Goal: Task Accomplishment & Management: Complete application form

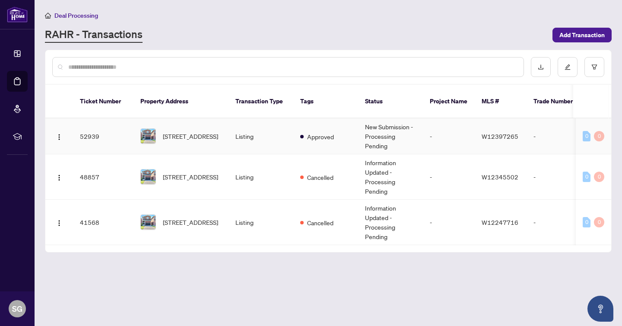
click at [381, 127] on td "New Submission - Processing Pending" at bounding box center [390, 136] width 65 height 36
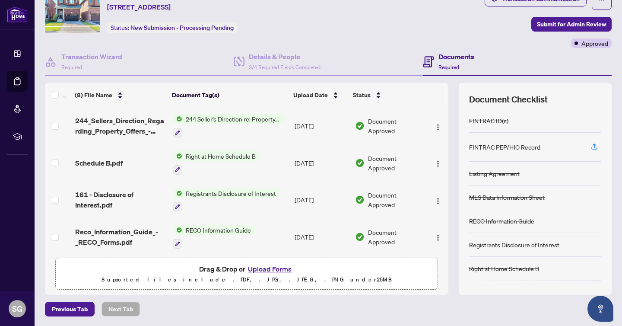
scroll to position [85, 0]
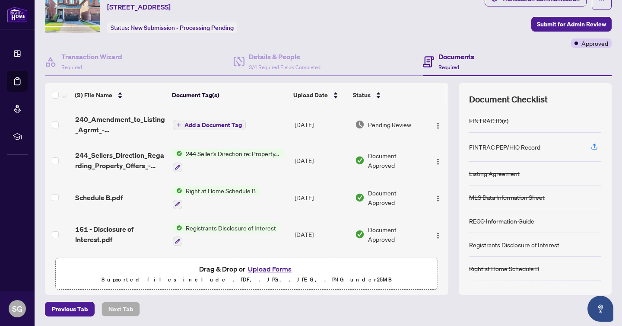
click at [223, 122] on span "Add a Document Tag" at bounding box center [213, 125] width 57 height 6
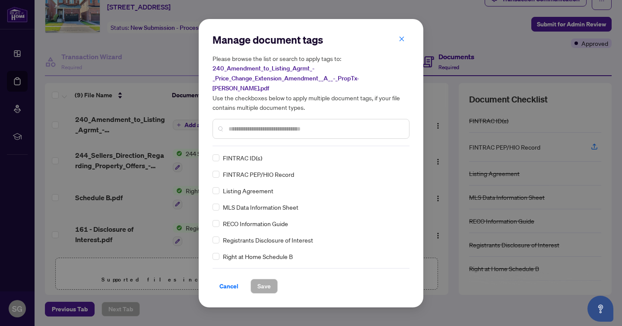
click at [270, 124] on input "text" at bounding box center [316, 129] width 174 height 10
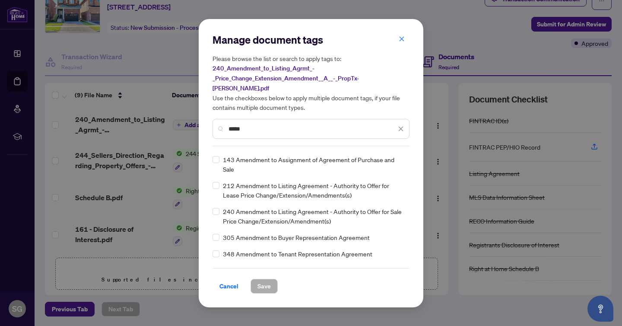
scroll to position [27, 0]
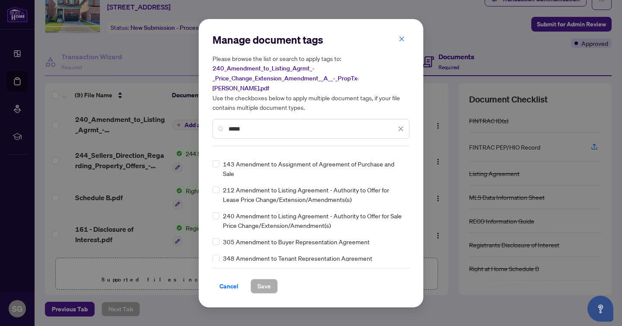
type input "*****"
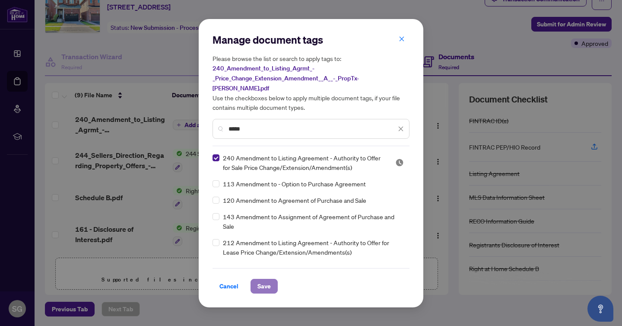
click at [266, 279] on span "Save" at bounding box center [264, 286] width 13 height 14
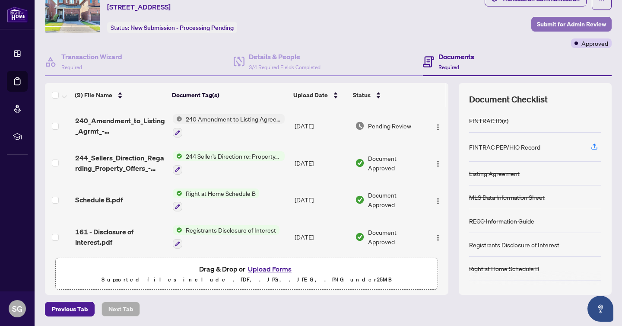
click at [572, 23] on span "Submit for Admin Review" at bounding box center [571, 24] width 69 height 14
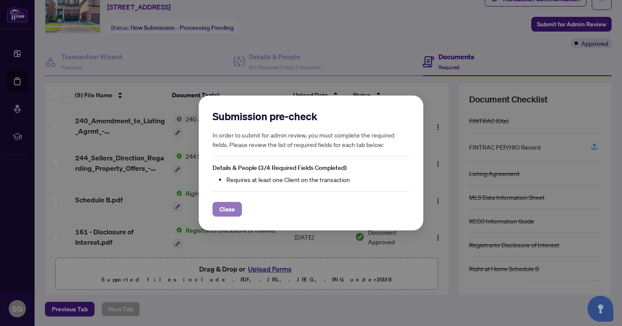
click at [233, 207] on span "Close" at bounding box center [228, 209] width 16 height 14
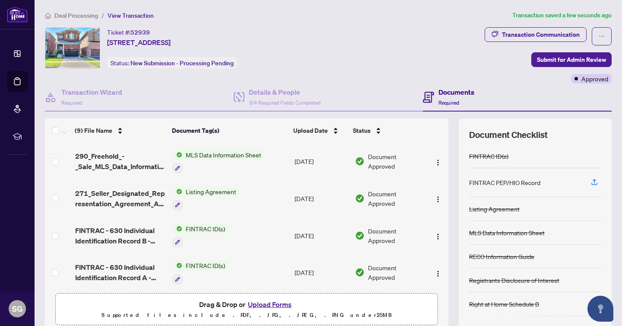
scroll to position [35, 0]
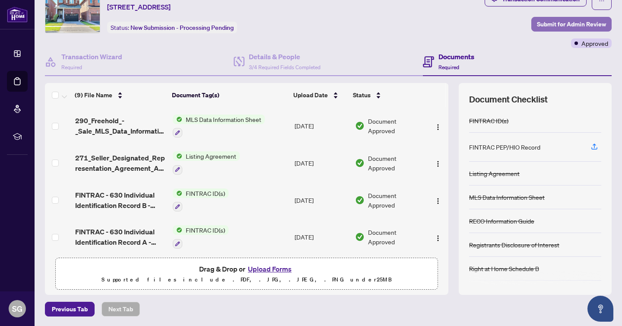
click at [568, 21] on span "Submit for Admin Review" at bounding box center [571, 24] width 69 height 14
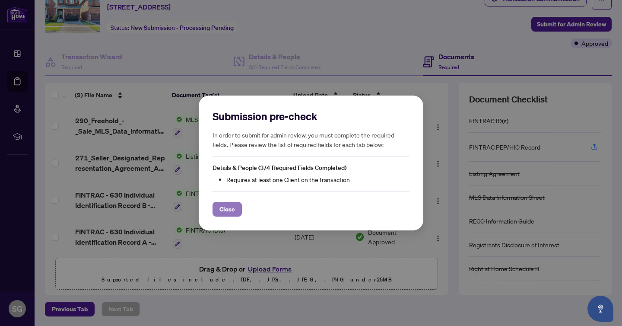
click at [225, 209] on span "Close" at bounding box center [228, 209] width 16 height 14
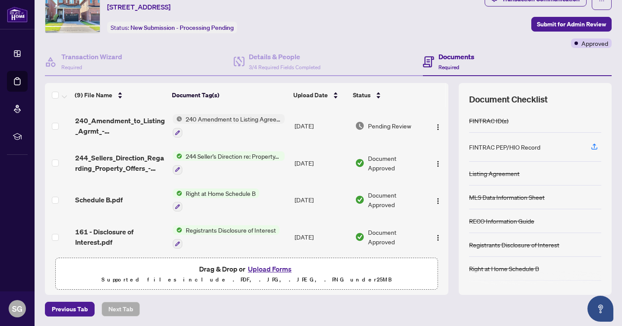
scroll to position [0, 0]
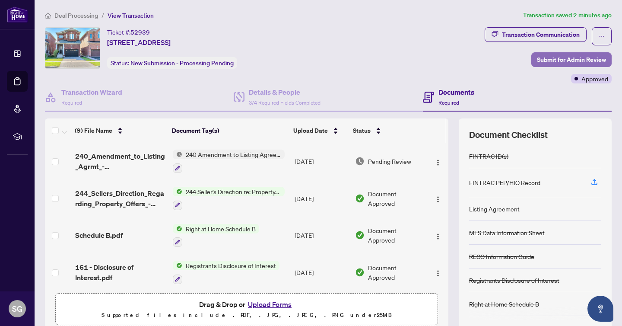
click at [579, 57] on span "Submit for Admin Review" at bounding box center [571, 60] width 69 height 14
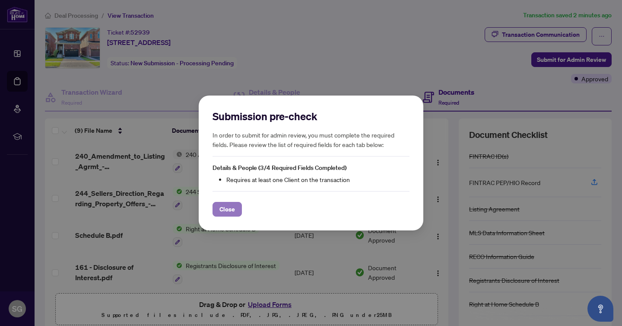
click at [232, 211] on span "Close" at bounding box center [228, 209] width 16 height 14
